Goal: Task Accomplishment & Management: Manage account settings

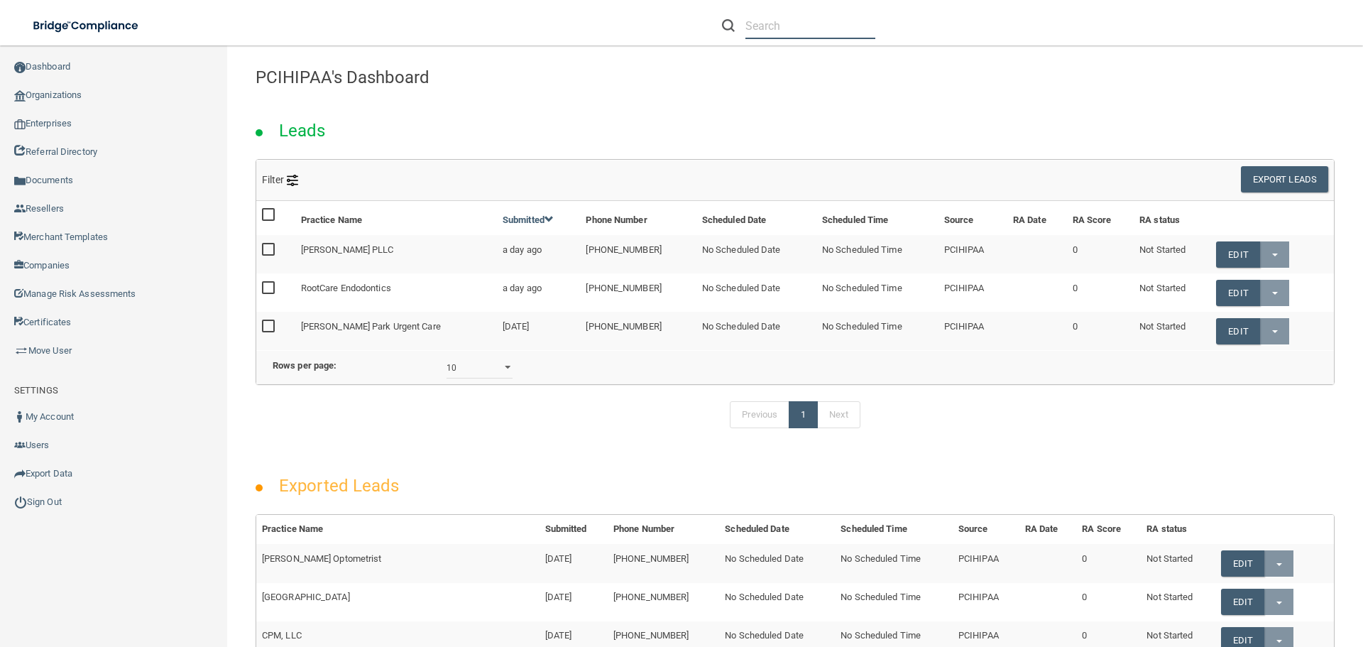
click at [800, 22] on input "text" at bounding box center [811, 26] width 130 height 26
paste input "[EMAIL_ADDRESS][DOMAIN_NAME]"
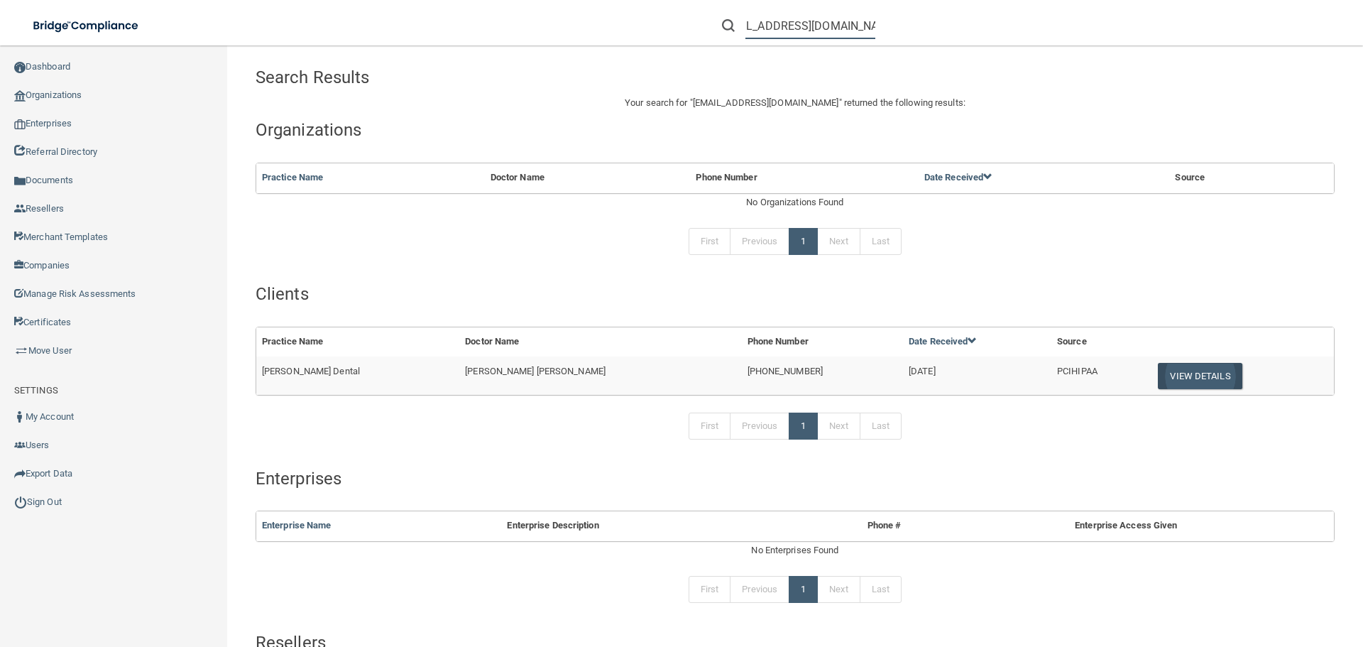
type input "[EMAIL_ADDRESS][DOMAIN_NAME]"
click at [1162, 371] on button "View Details" at bounding box center [1200, 376] width 84 height 26
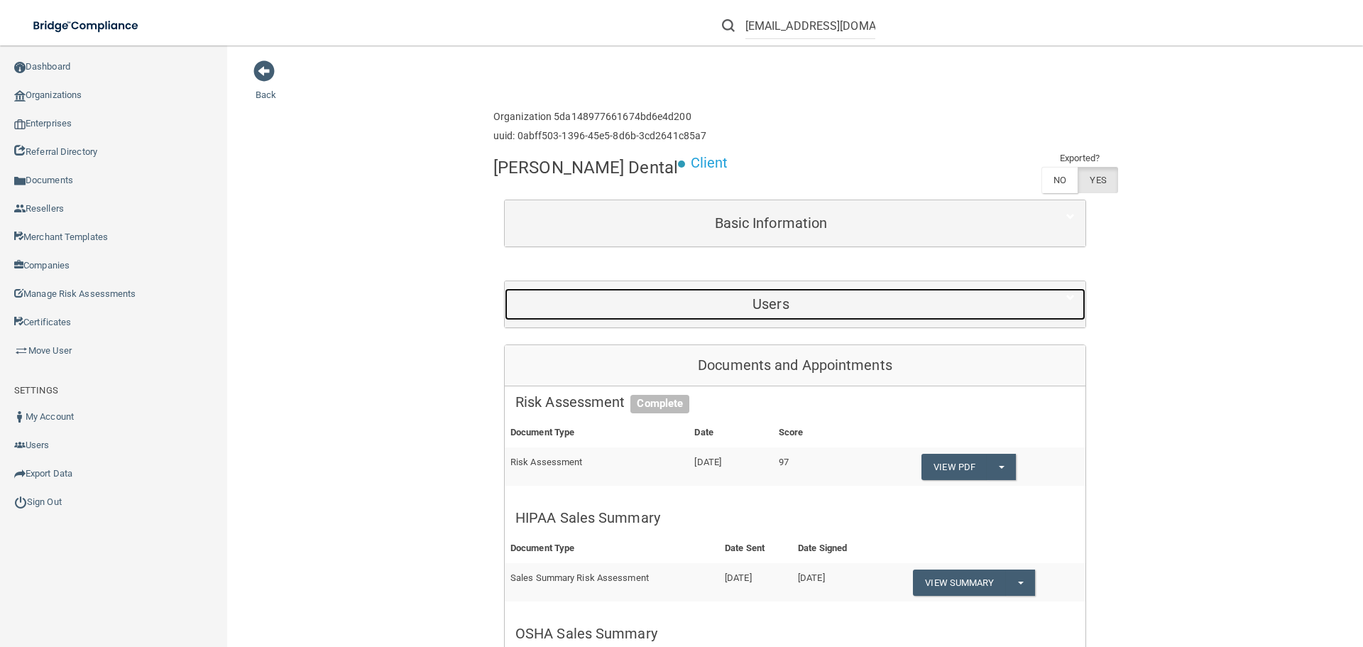
click at [770, 303] on h5 "Users" at bounding box center [771, 304] width 511 height 16
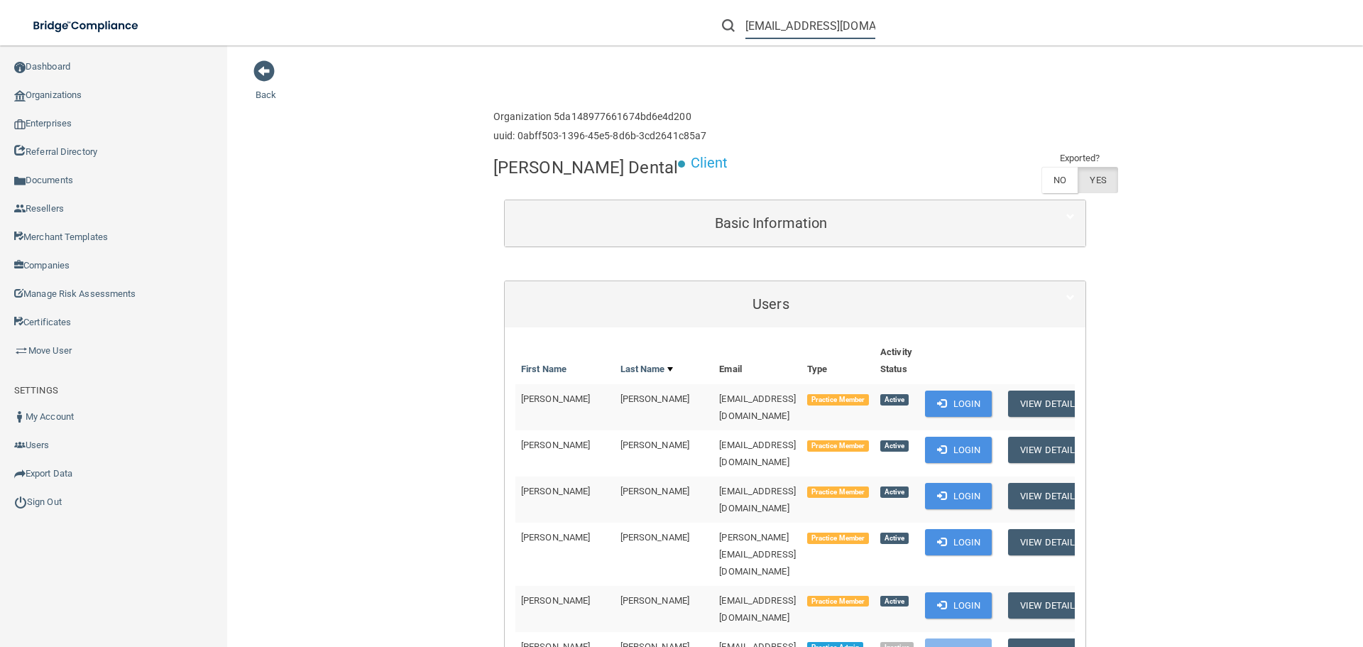
click at [786, 25] on input "[EMAIL_ADDRESS][DOMAIN_NAME]" at bounding box center [811, 26] width 130 height 26
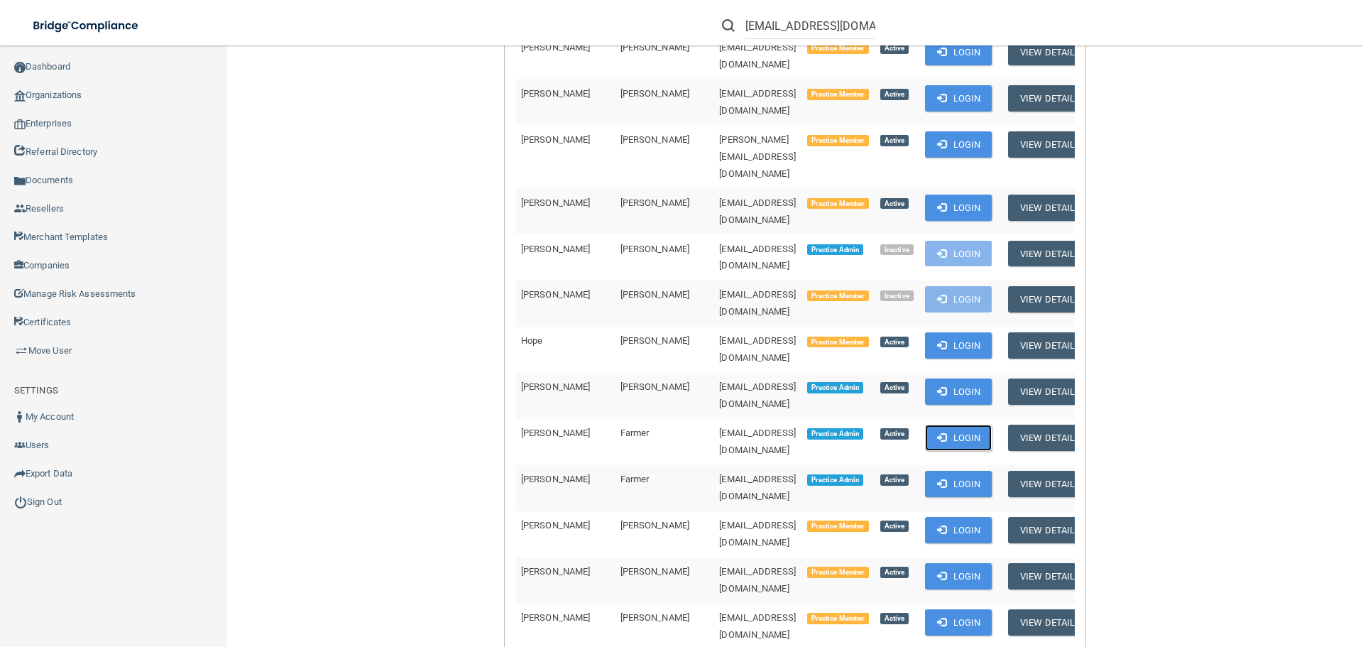
click at [937, 432] on span at bounding box center [941, 436] width 9 height 9
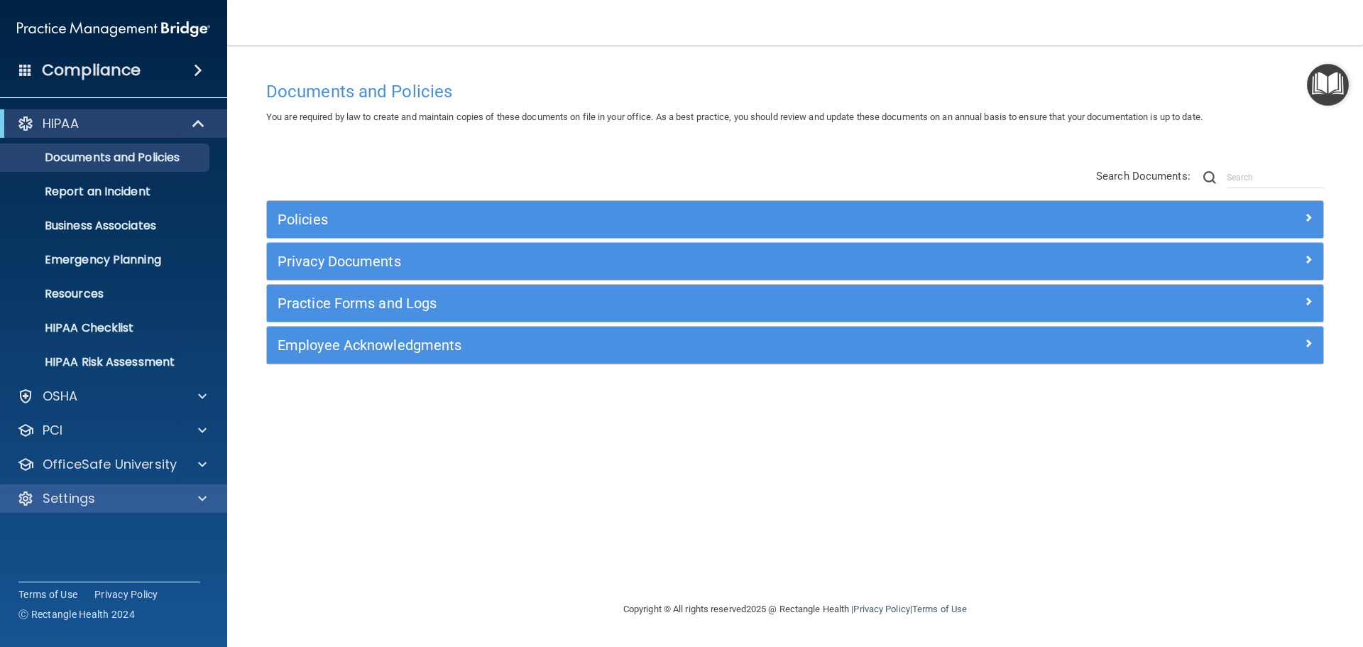
click at [141, 507] on div "Settings" at bounding box center [114, 498] width 228 height 28
click at [158, 506] on div "Settings" at bounding box center [94, 498] width 176 height 17
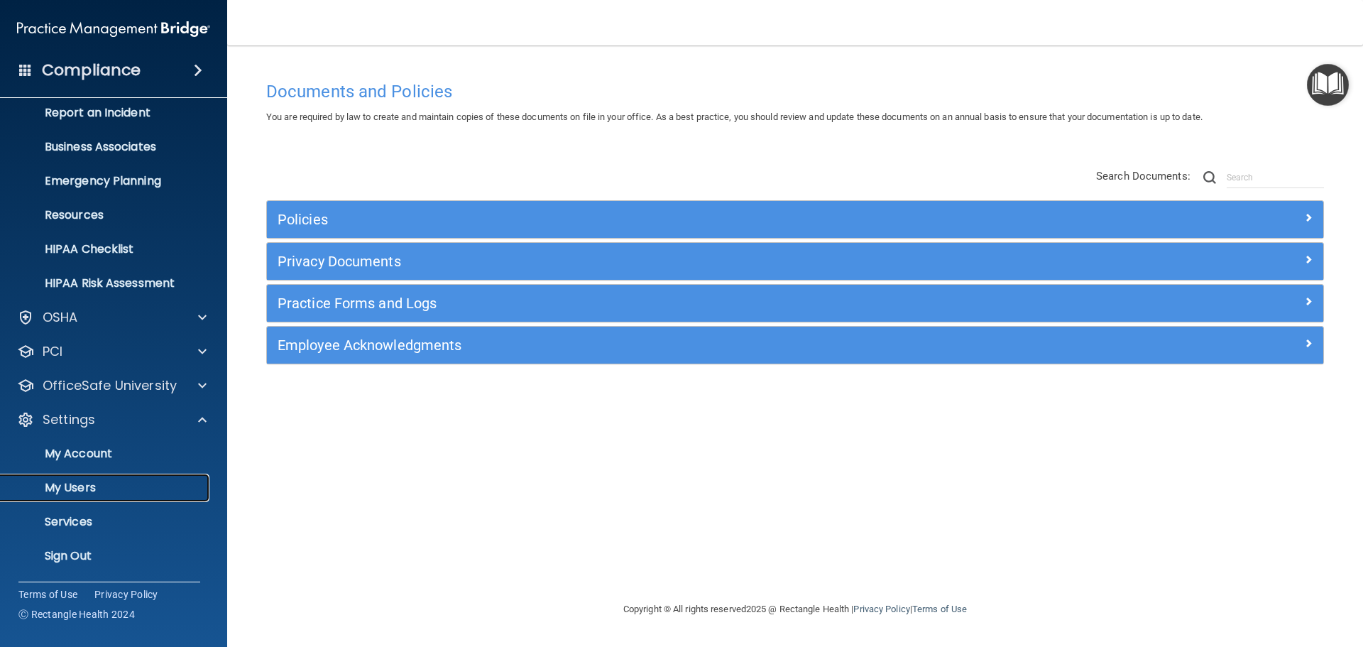
click at [92, 489] on p "My Users" at bounding box center [106, 488] width 194 height 14
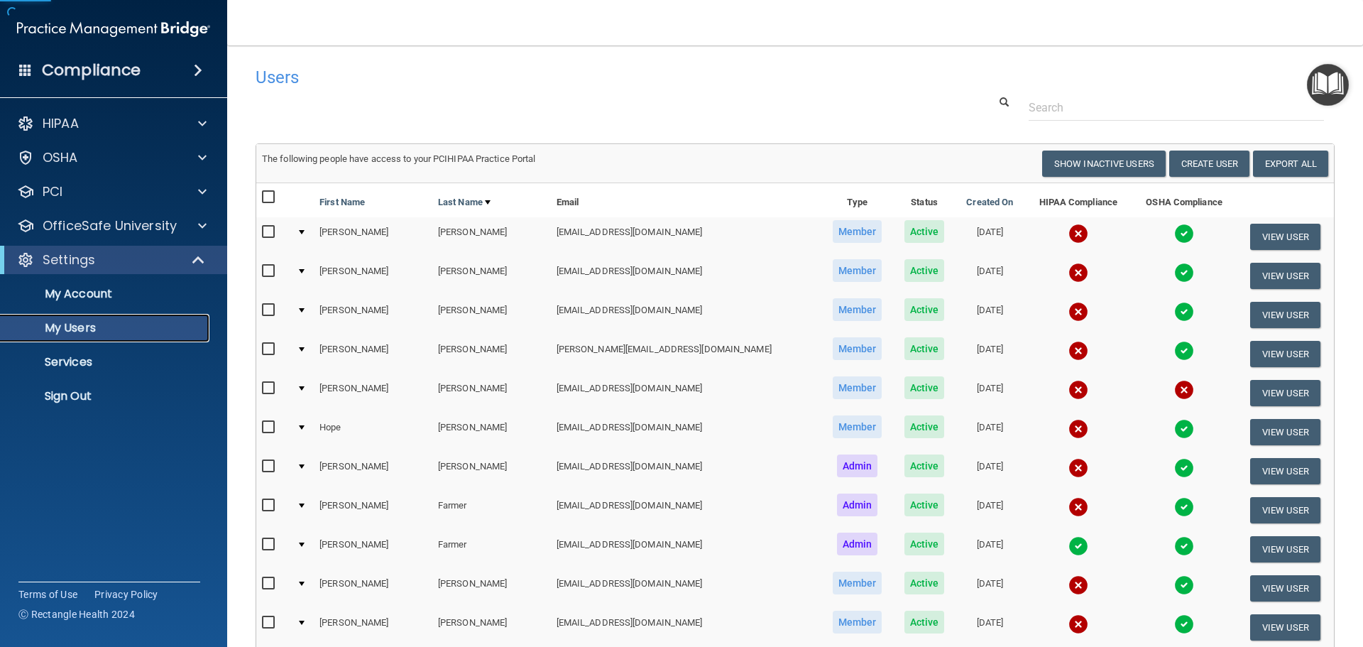
scroll to position [528, 0]
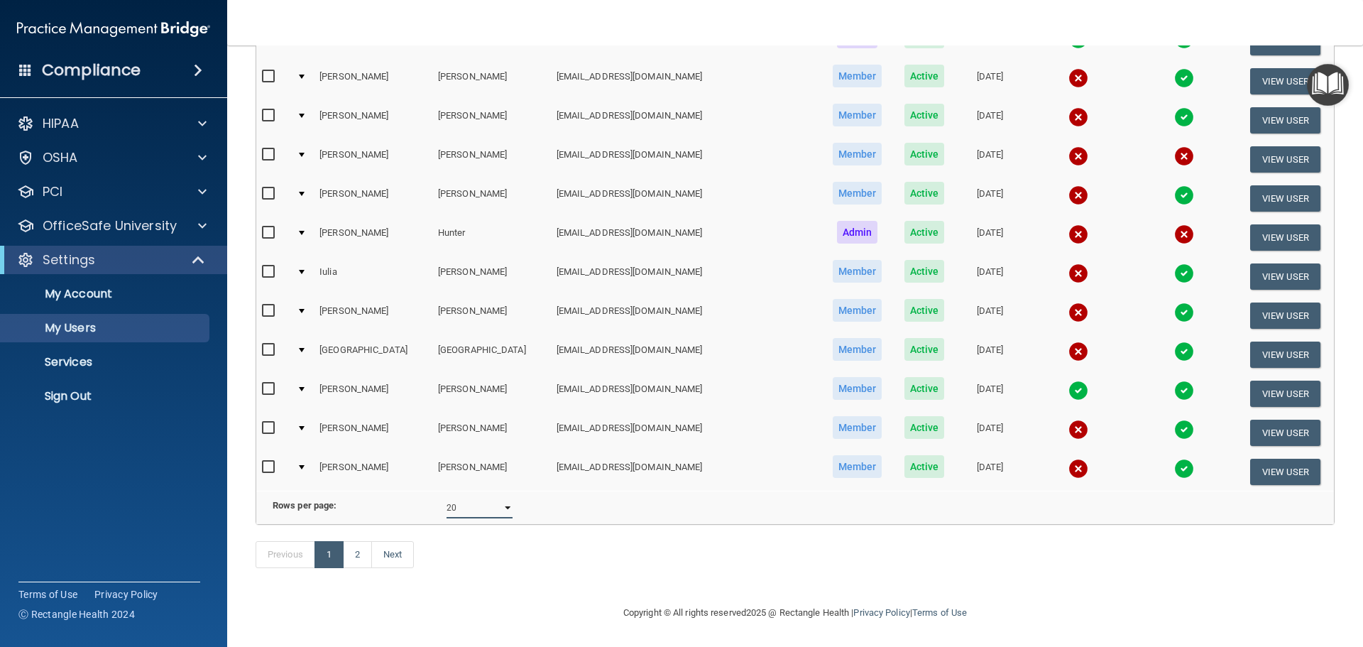
click at [460, 497] on select "10 20 30 40 all" at bounding box center [480, 507] width 66 height 21
select select "21"
click at [447, 497] on select "10 20 30 40 all" at bounding box center [480, 507] width 66 height 21
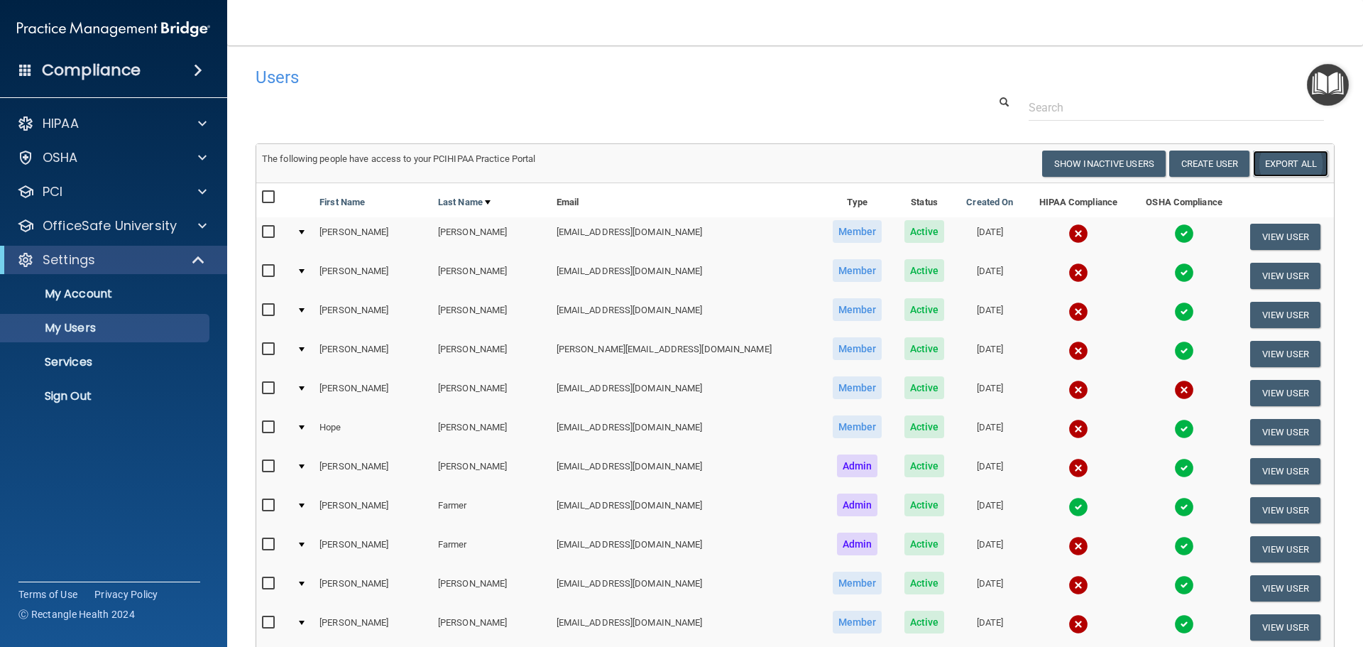
click at [1297, 169] on link "Export All" at bounding box center [1290, 164] width 75 height 26
click at [1069, 224] on img at bounding box center [1079, 234] width 20 height 20
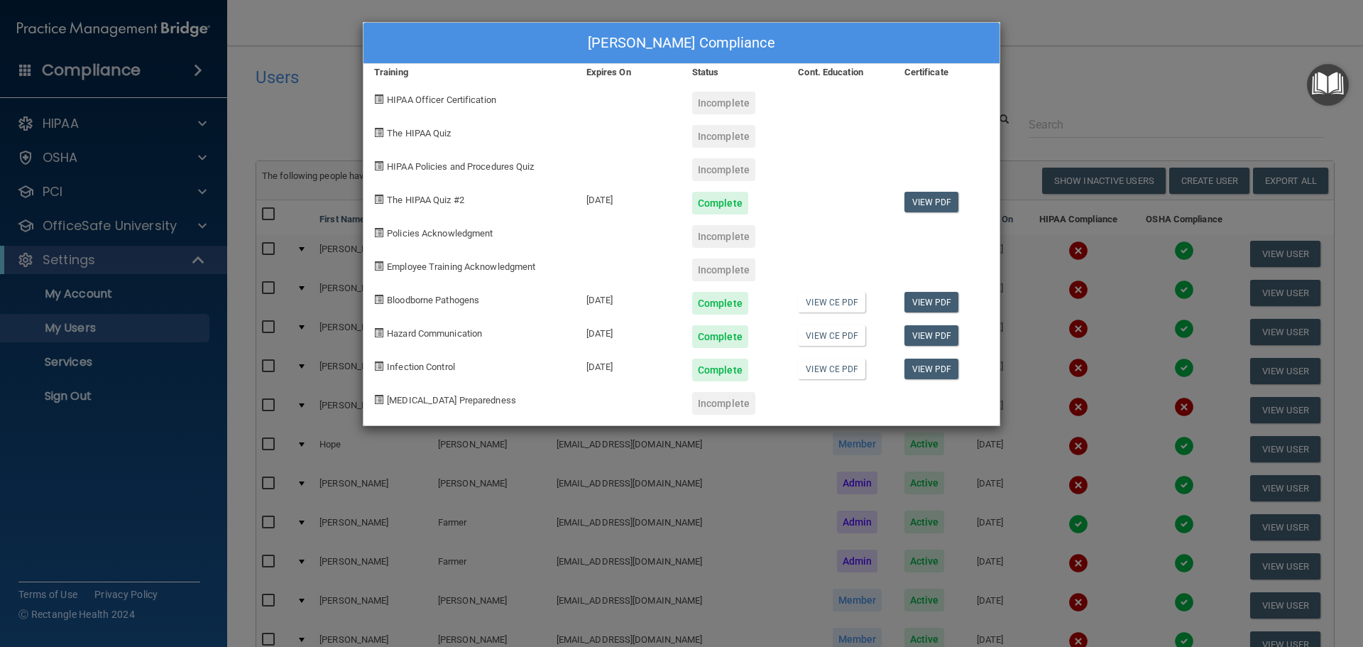
click at [1089, 65] on div "Amanda Adams's Compliance Training Expires On Status Cont. Education Certificat…" at bounding box center [681, 323] width 1363 height 647
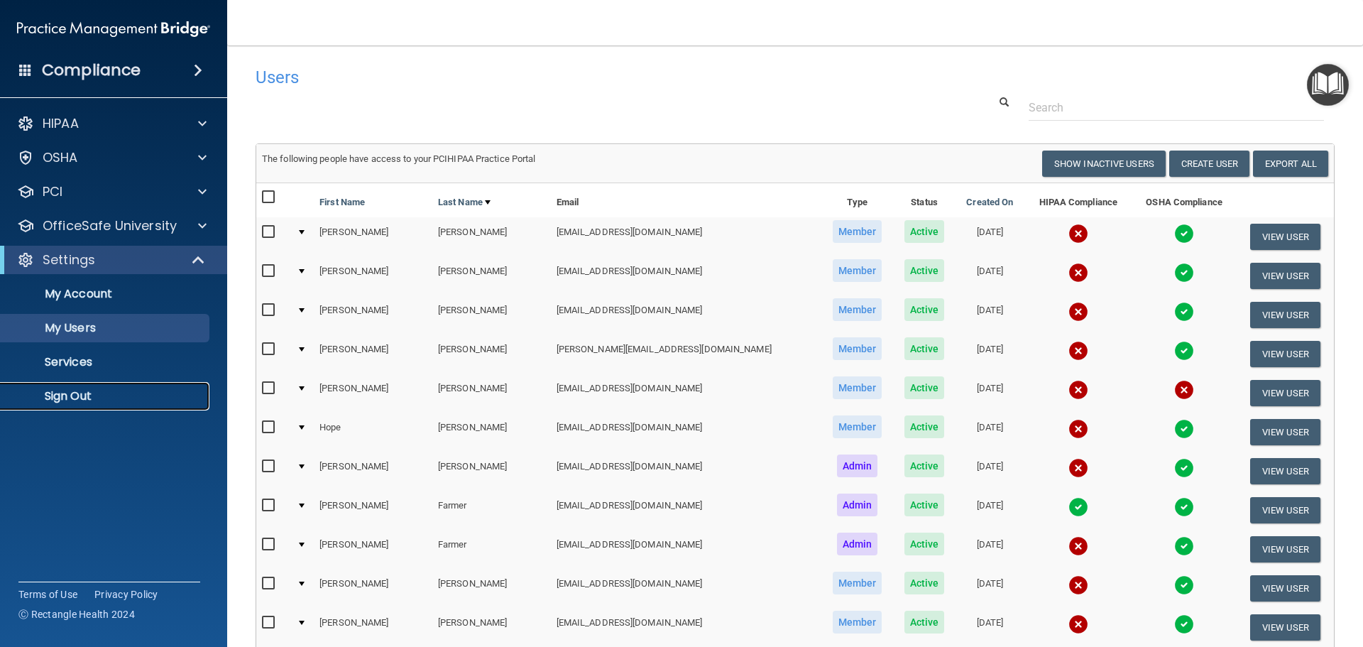
click at [74, 385] on link "Sign Out" at bounding box center [98, 396] width 224 height 28
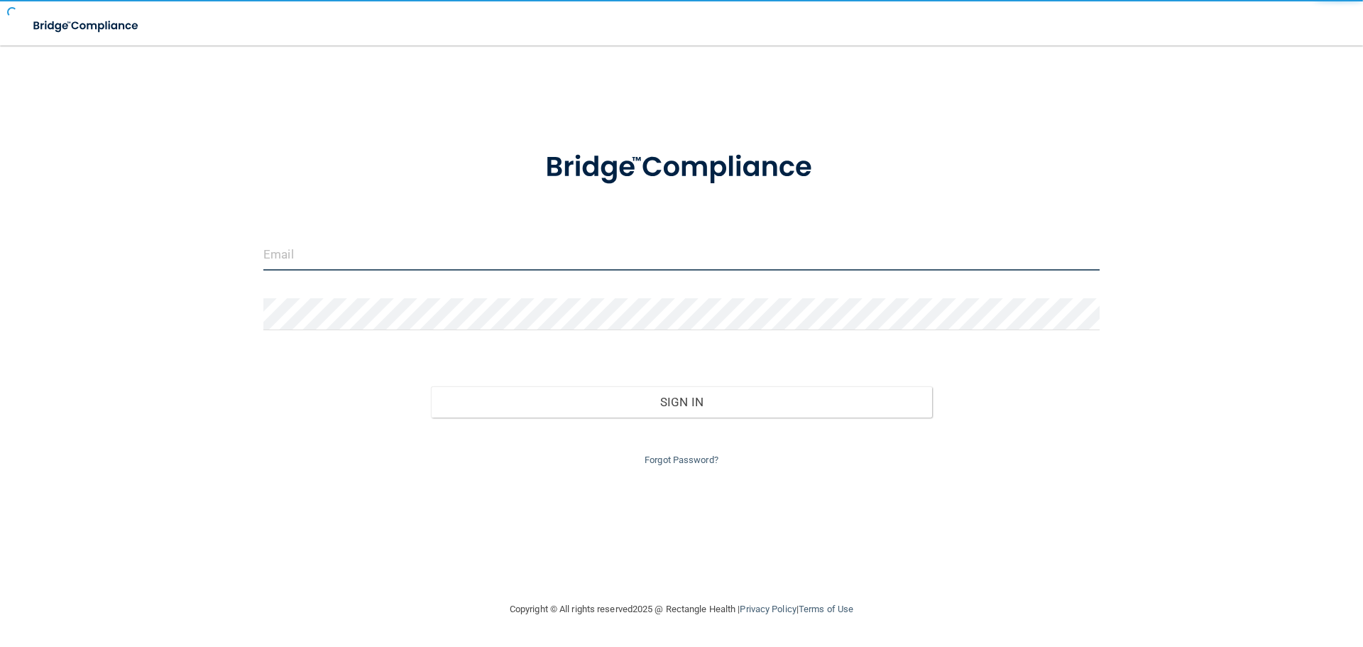
type input "dsherlock@rectanglehealth.com"
